Goal: Check status: Check status

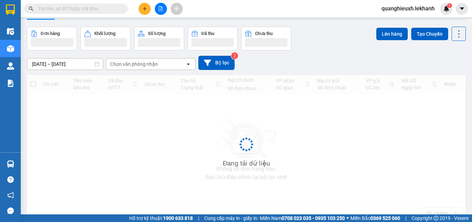
scroll to position [30, 0]
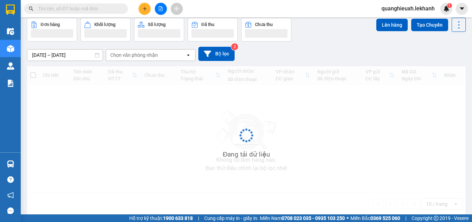
drag, startPoint x: 269, startPoint y: 52, endPoint x: 396, endPoint y: 52, distance: 126.9
click at [269, 52] on div "12/08/2025 – 13/08/2025 Press the down arrow key to interact with the calendar …" at bounding box center [246, 54] width 439 height 14
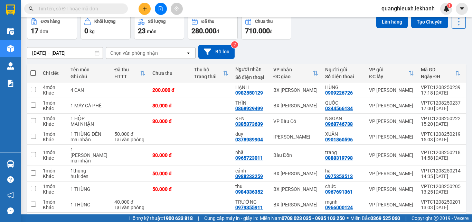
scroll to position [31, 0]
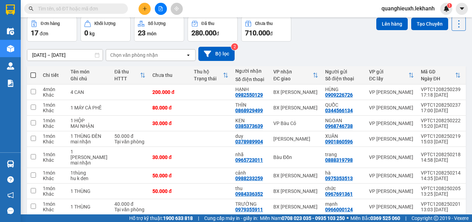
click at [37, 51] on input "12/08/2025 – 13/08/2025" at bounding box center [64, 54] width 75 height 11
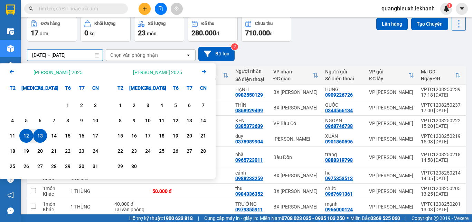
click at [40, 134] on div "13" at bounding box center [40, 135] width 10 height 8
type input "13/08/2025 – 13/08/2025"
